Goal: Information Seeking & Learning: Check status

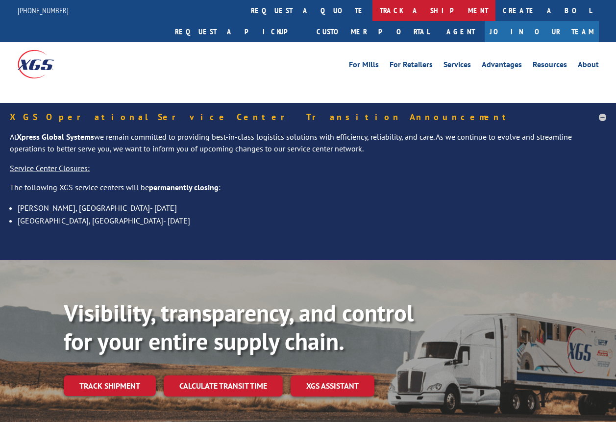
click at [372, 7] on link "track a shipment" at bounding box center [433, 10] width 123 height 21
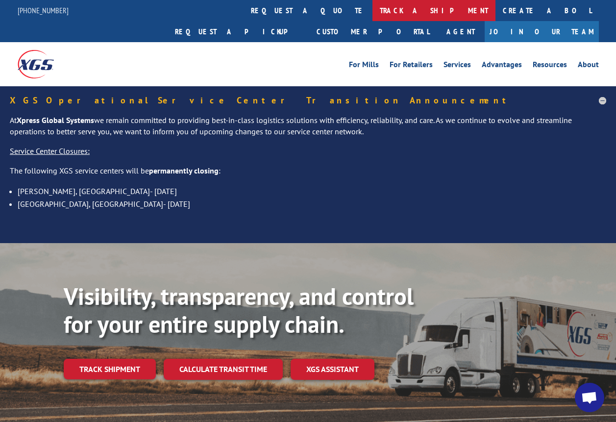
click at [372, 9] on link "track a shipment" at bounding box center [433, 10] width 123 height 21
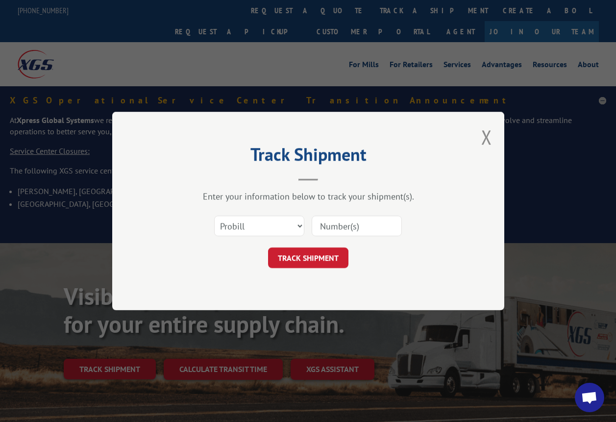
click at [328, 227] on input at bounding box center [356, 226] width 90 height 21
paste input "17547540"
type input "17547540"
click at [314, 257] on button "TRACK SHIPMENT" at bounding box center [308, 257] width 80 height 21
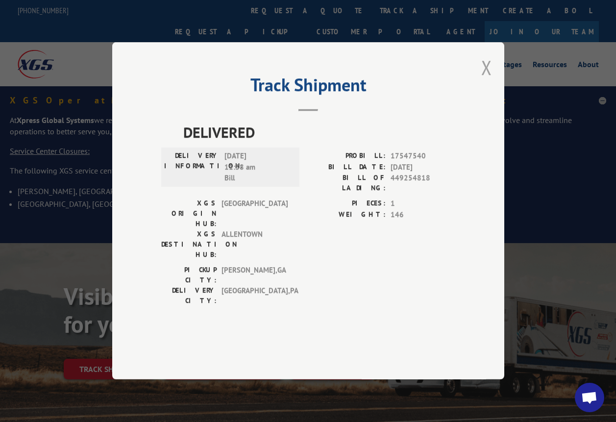
click at [489, 80] on button "Close modal" at bounding box center [486, 67] width 11 height 26
